Goal: Task Accomplishment & Management: Manage account settings

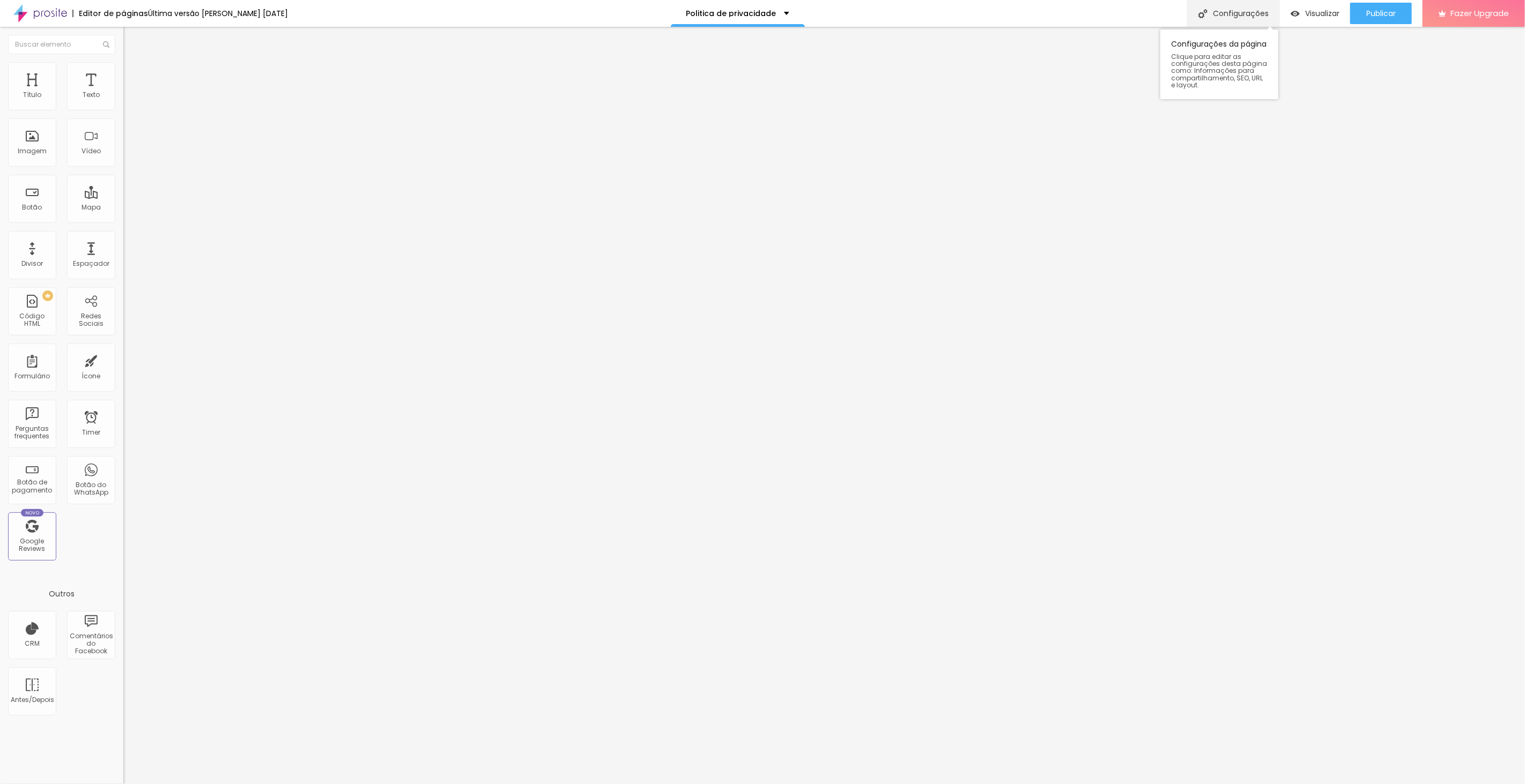
click at [1223, 12] on div "Configurações" at bounding box center [1233, 13] width 92 height 27
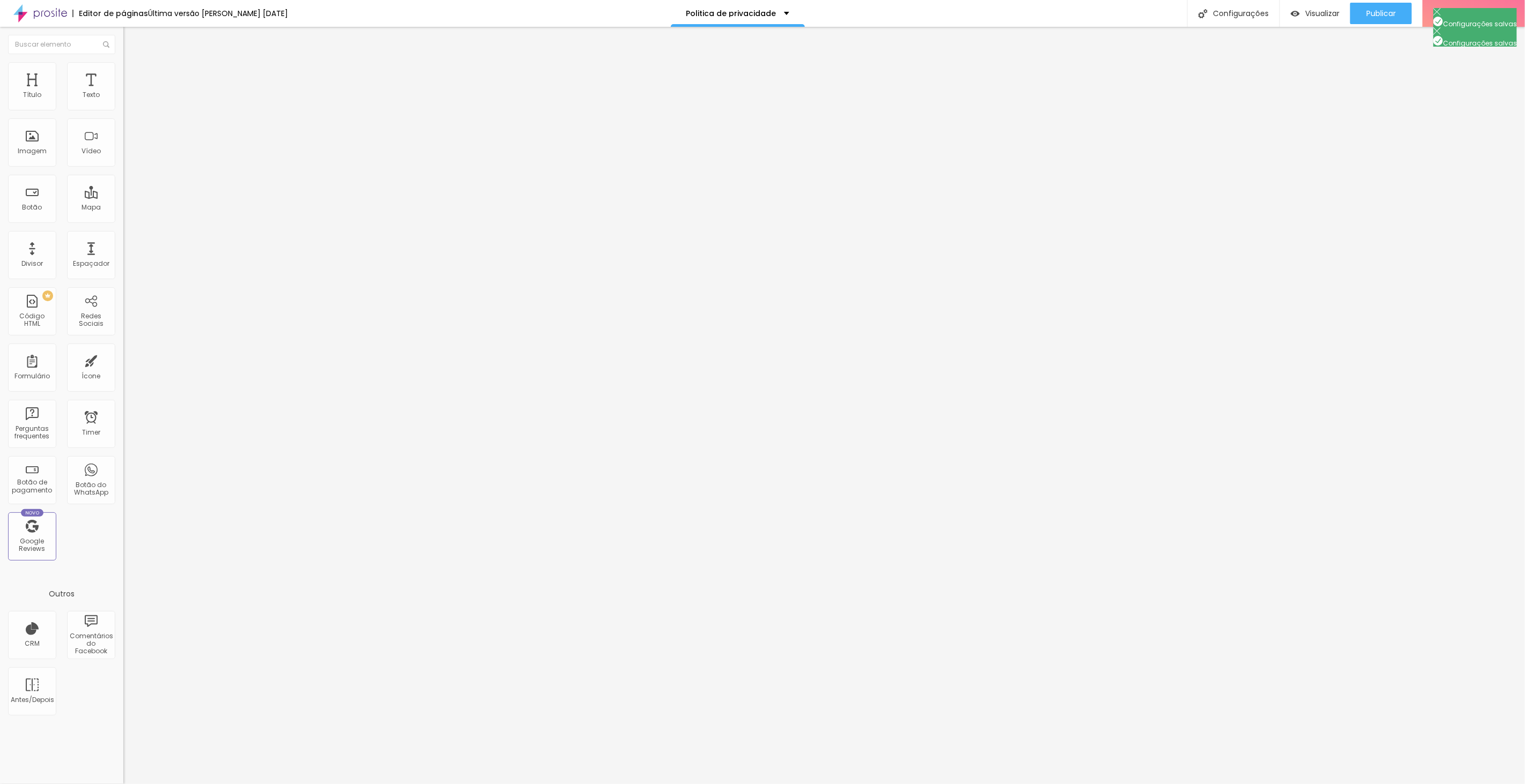
click at [956, 783] on div at bounding box center [762, 795] width 1525 height 10
click at [1364, 6] on button "Publicar" at bounding box center [1381, 13] width 62 height 21
click at [1231, 8] on div "Configurações" at bounding box center [1233, 13] width 92 height 27
drag, startPoint x: 844, startPoint y: 377, endPoint x: 625, endPoint y: 299, distance: 232.5
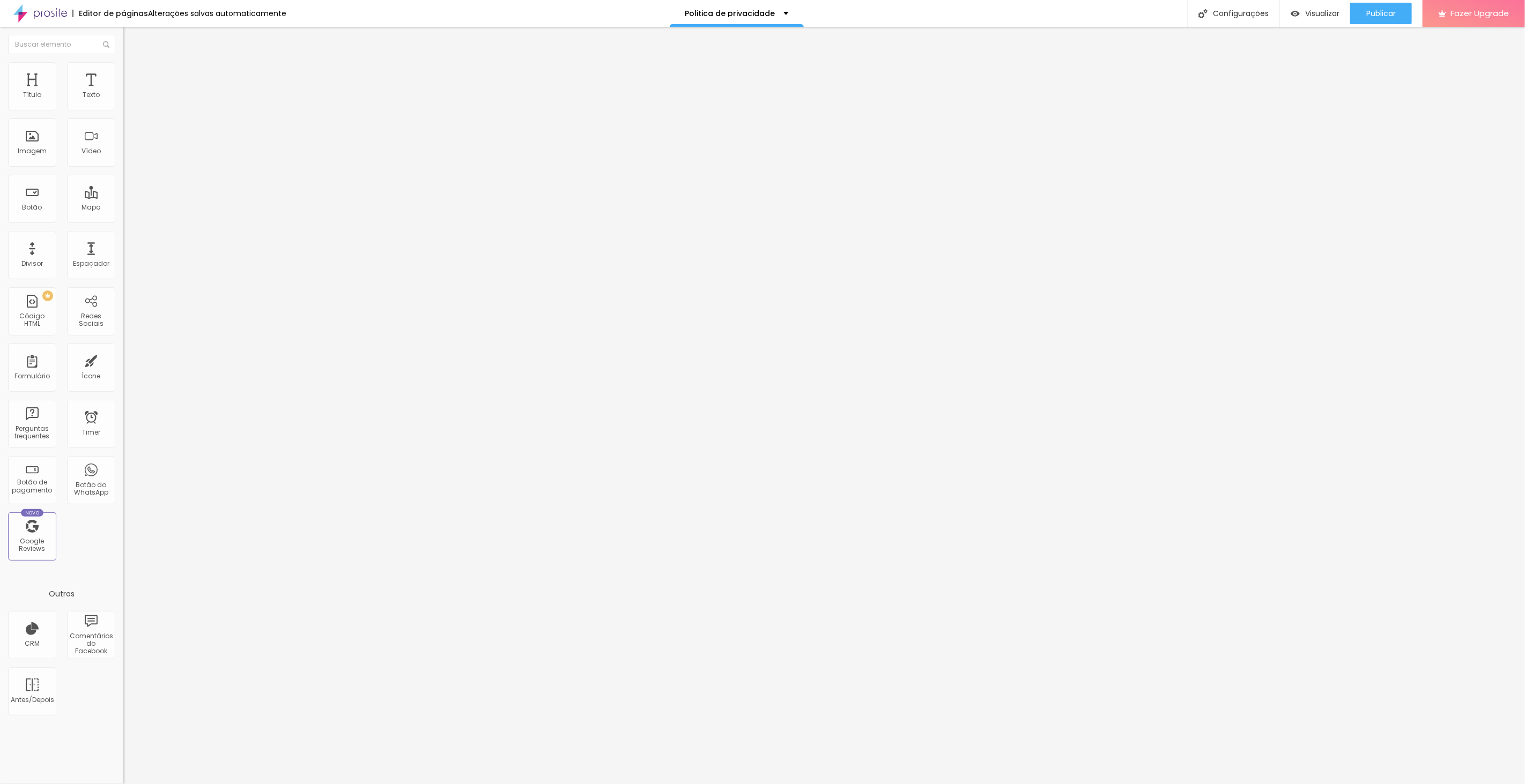
drag, startPoint x: 818, startPoint y: 452, endPoint x: 599, endPoint y: 364, distance: 236.0
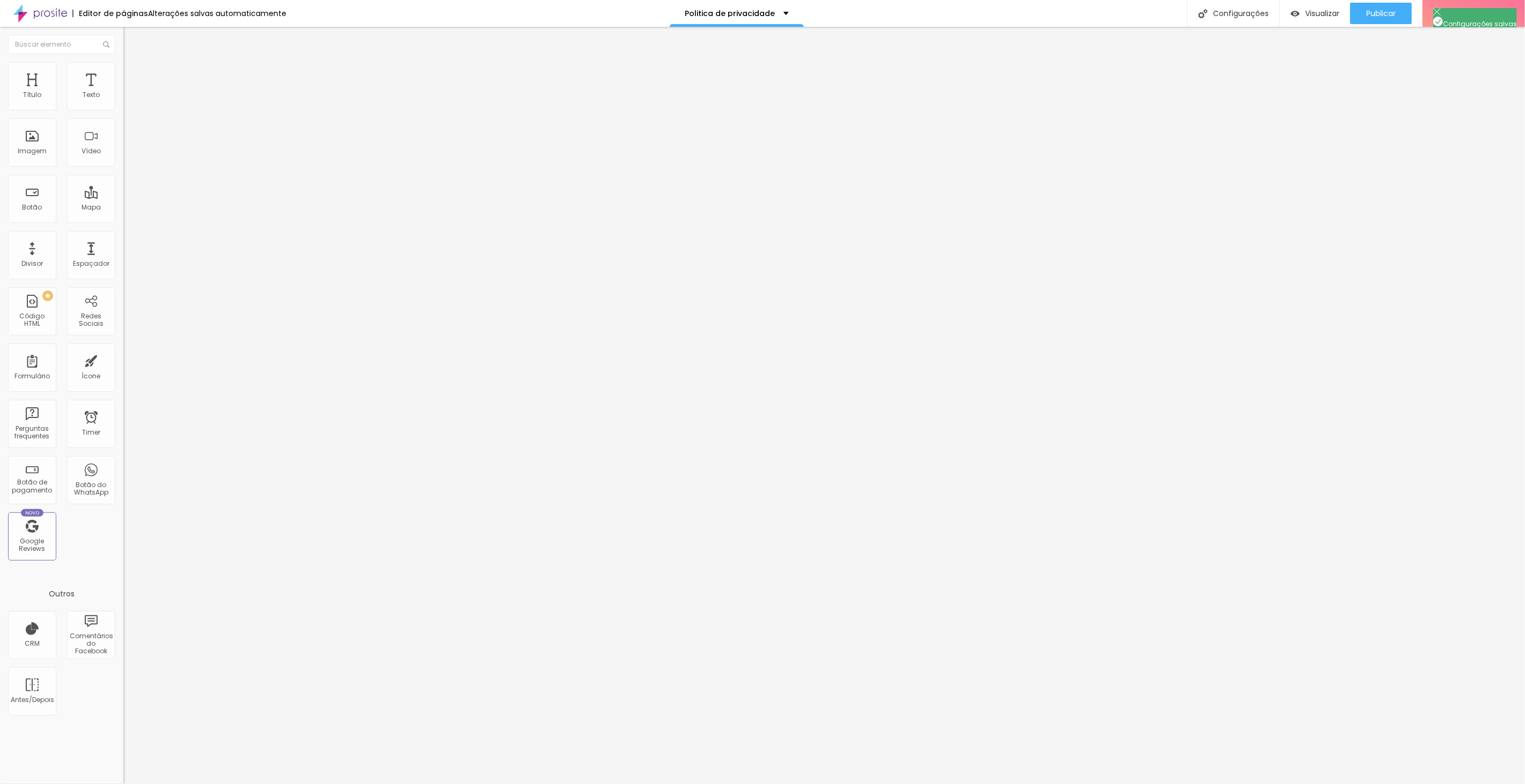
click at [956, 783] on div at bounding box center [762, 795] width 1525 height 10
click at [1362, 11] on button "Publicar" at bounding box center [1381, 13] width 62 height 21
click at [1226, 11] on div "Configurações" at bounding box center [1233, 13] width 92 height 27
drag, startPoint x: 849, startPoint y: 473, endPoint x: 497, endPoint y: 399, distance: 359.7
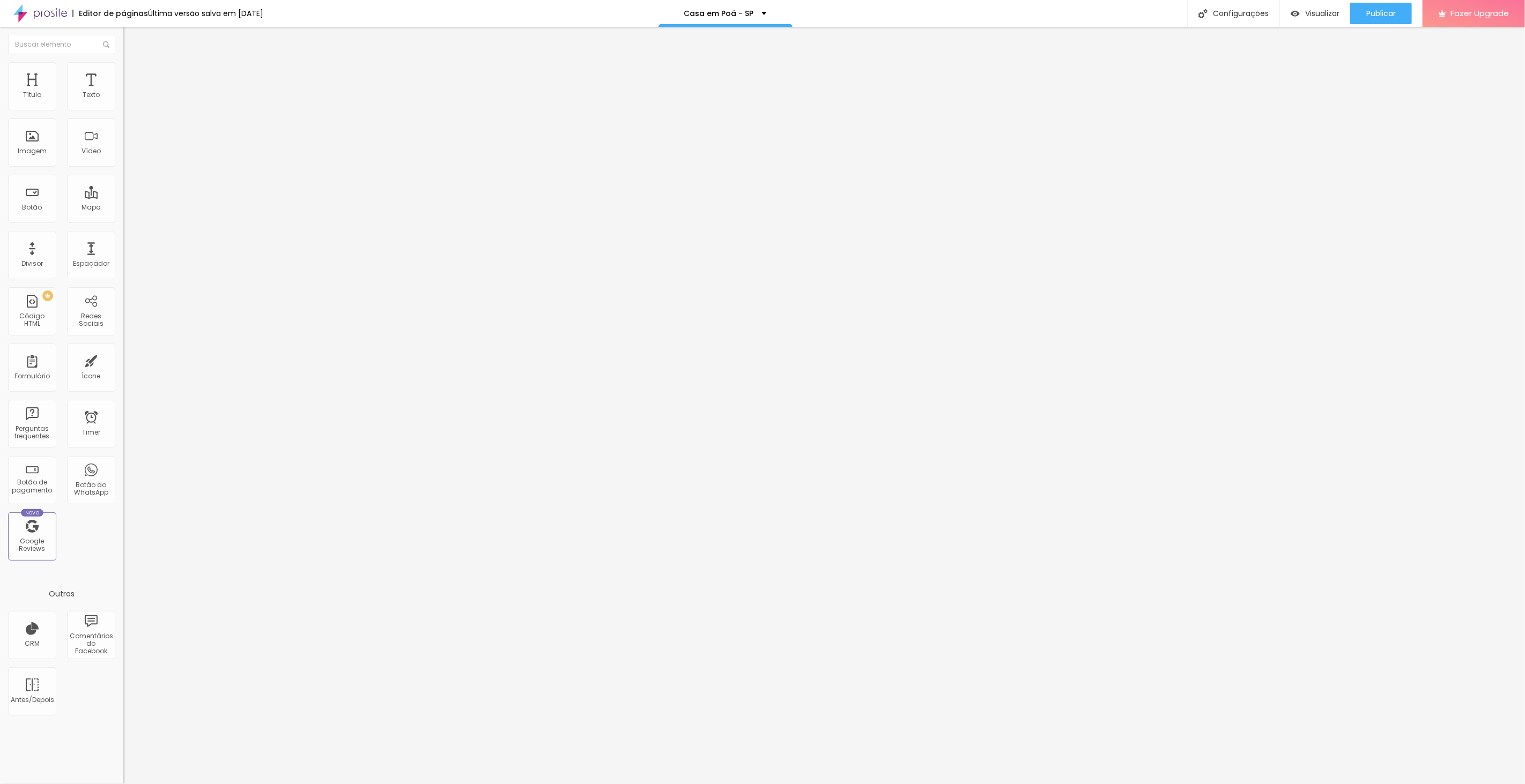
drag, startPoint x: 861, startPoint y: 379, endPoint x: 574, endPoint y: 306, distance: 296.1
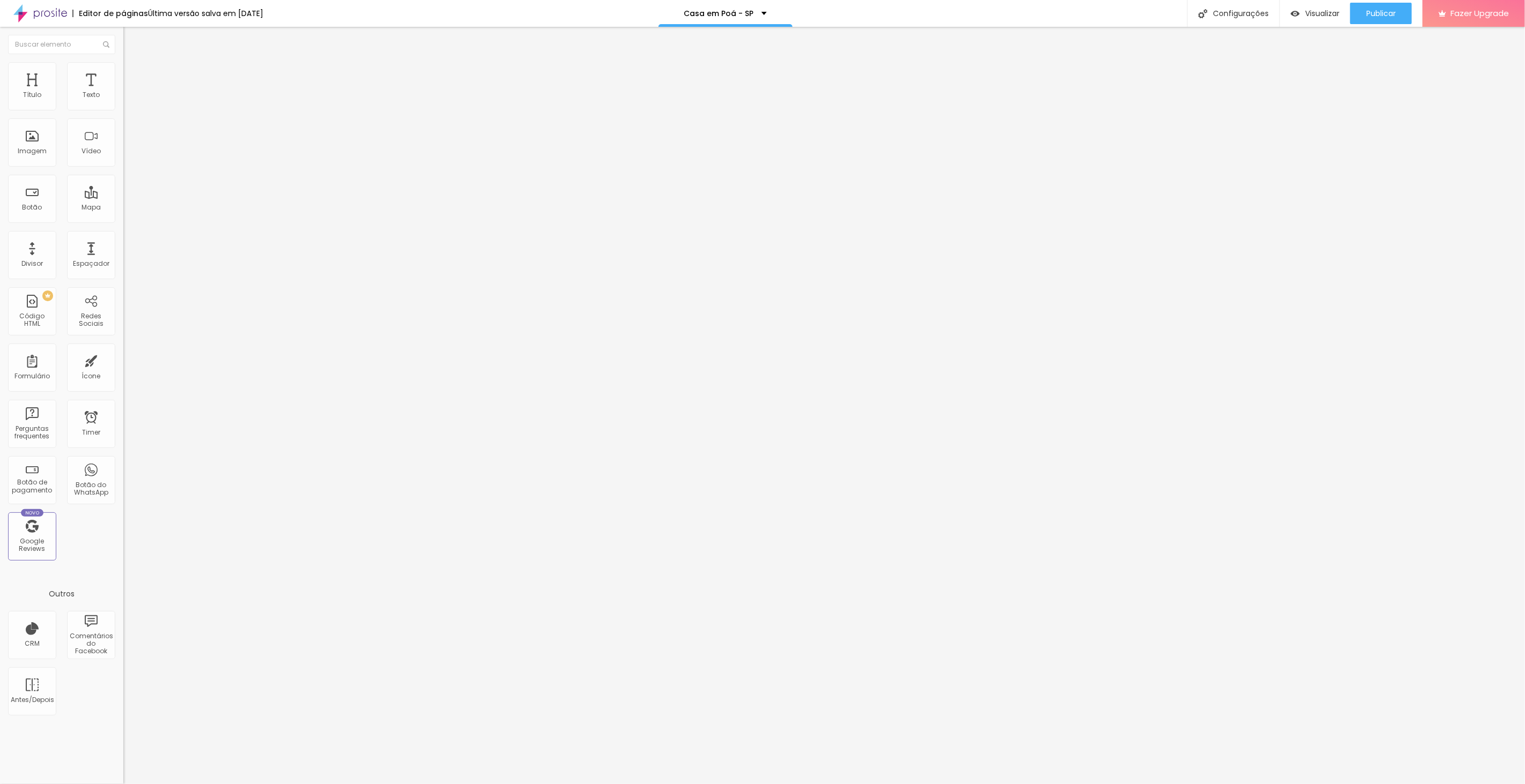
drag, startPoint x: 793, startPoint y: 377, endPoint x: 549, endPoint y: 309, distance: 253.3
click at [964, 783] on div at bounding box center [762, 795] width 1525 height 10
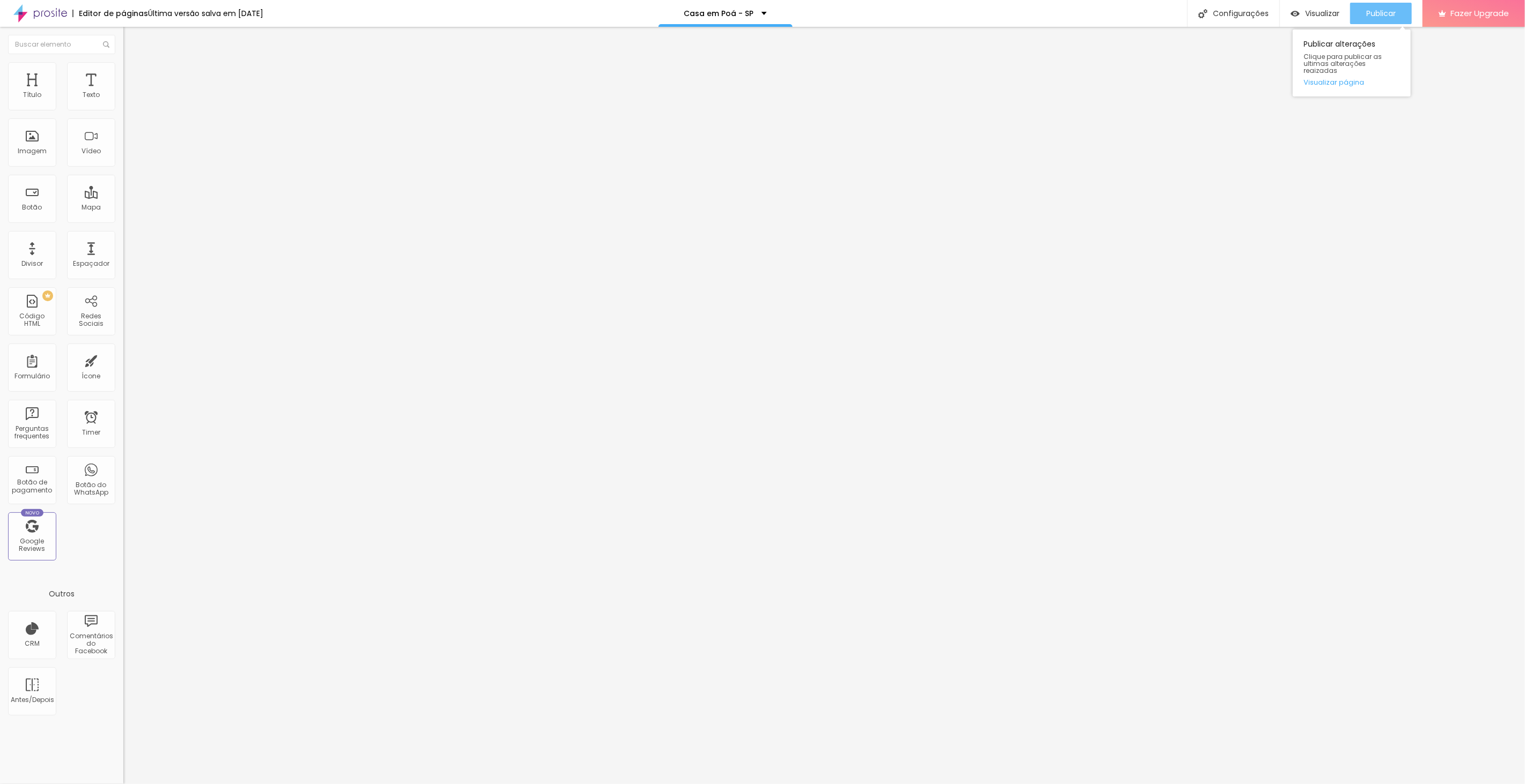
click at [1383, 11] on span "Publicar" at bounding box center [1381, 13] width 29 height 9
click at [1233, 11] on div "Configurações" at bounding box center [1233, 13] width 92 height 27
drag, startPoint x: 866, startPoint y: 373, endPoint x: 732, endPoint y: 357, distance: 135.0
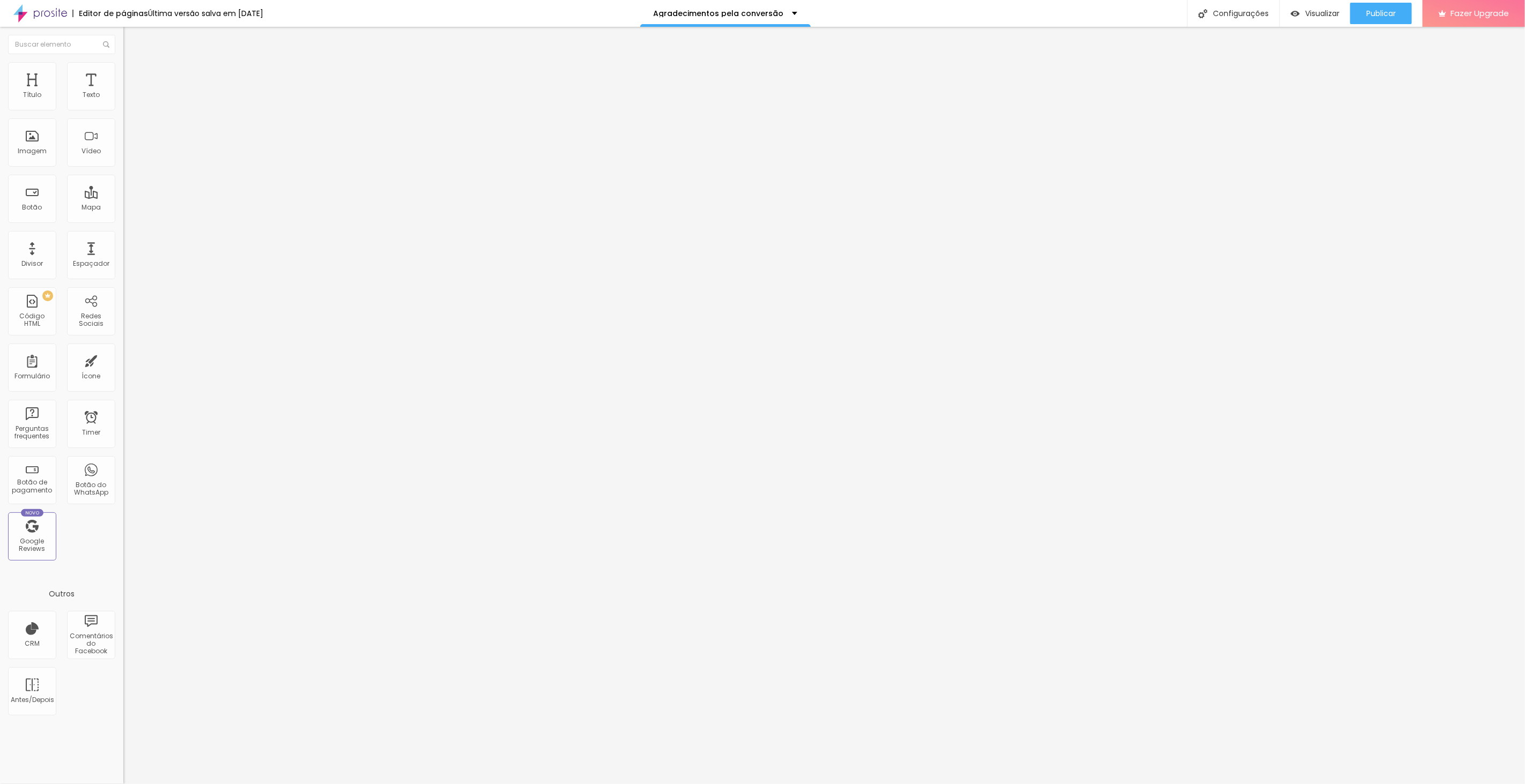
drag, startPoint x: 816, startPoint y: 376, endPoint x: 546, endPoint y: 300, distance: 280.5
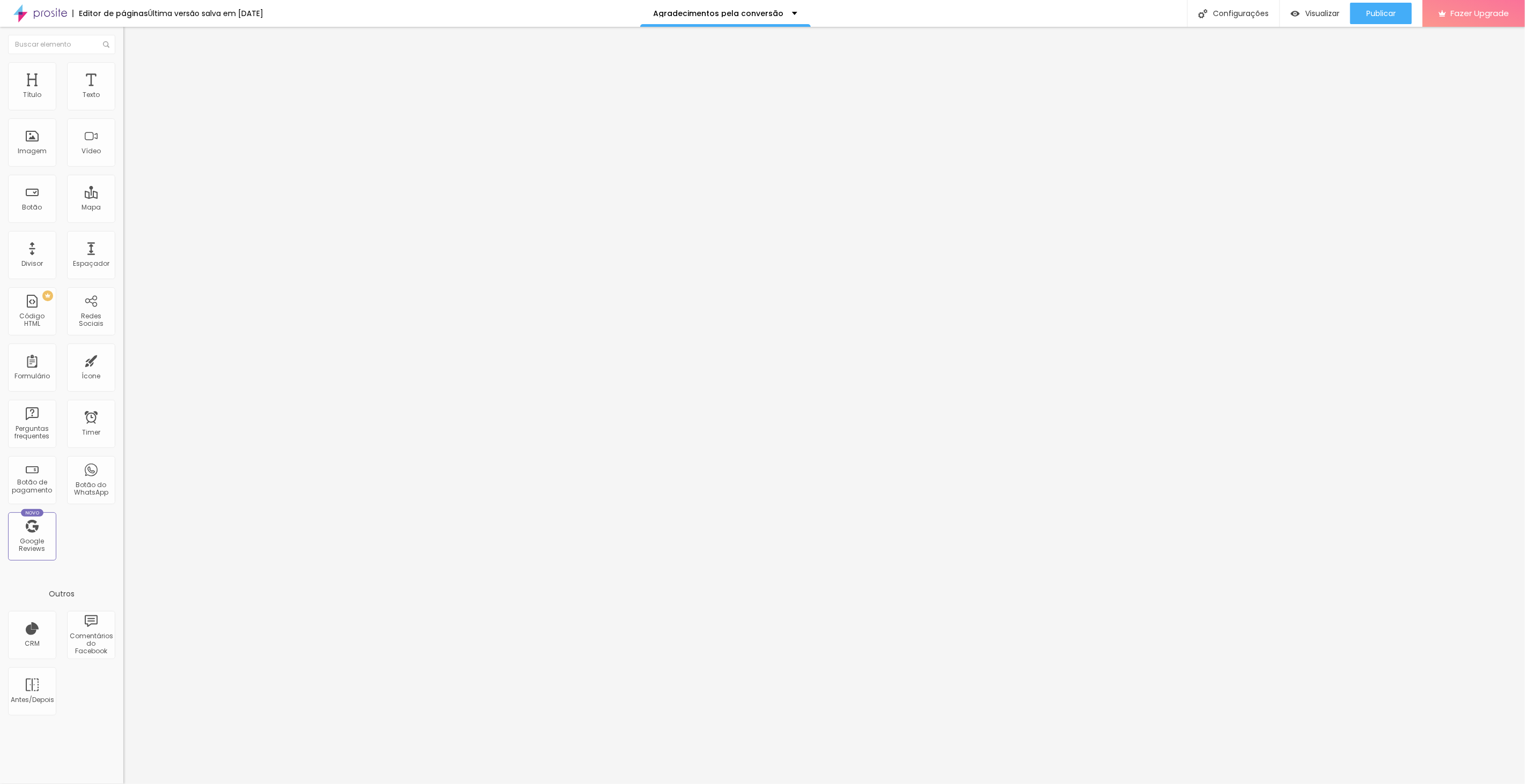
drag, startPoint x: 856, startPoint y: 469, endPoint x: 521, endPoint y: 379, distance: 346.9
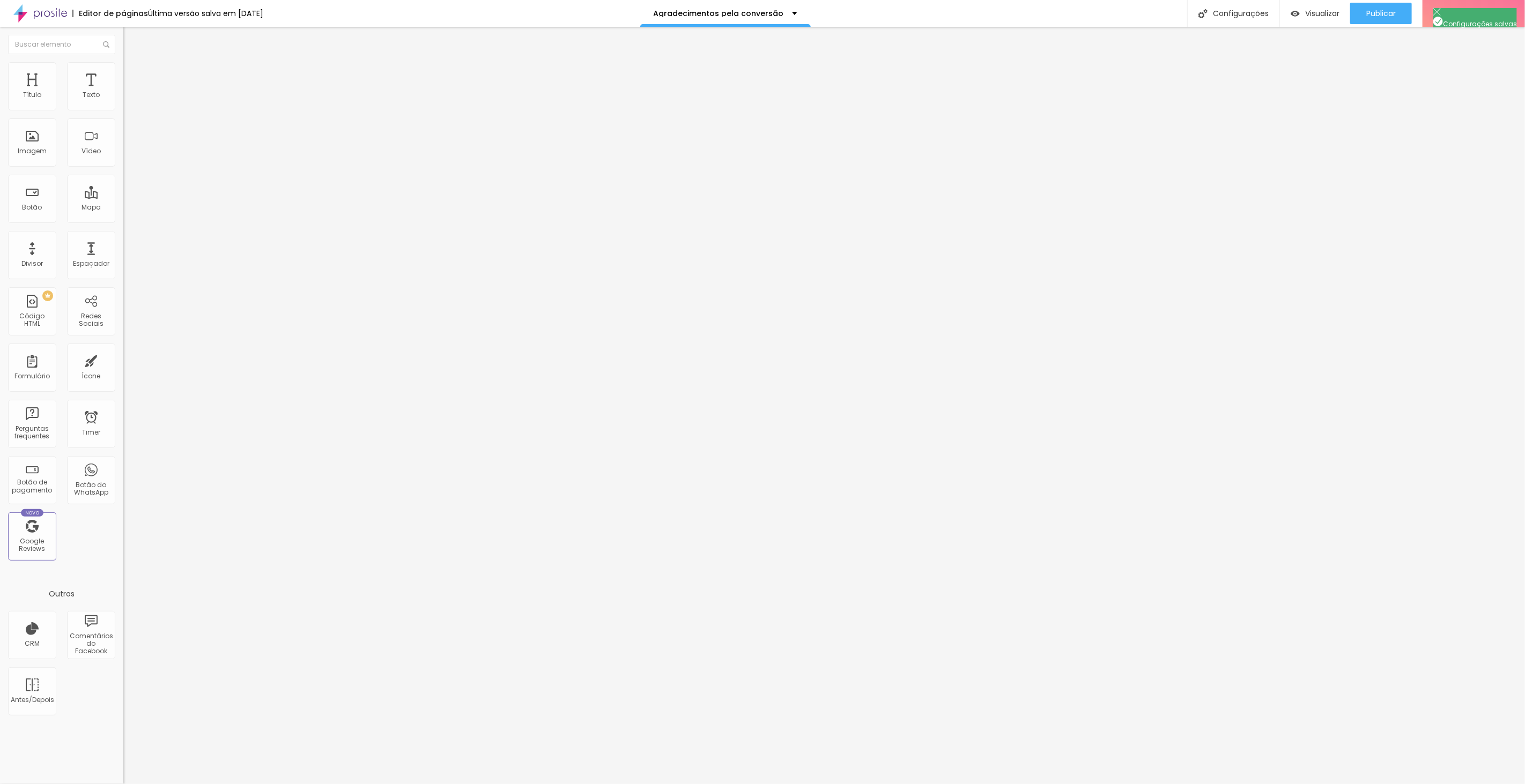
click at [957, 783] on div at bounding box center [762, 795] width 1525 height 10
click at [1371, 13] on span "Publicar" at bounding box center [1381, 13] width 29 height 9
